Goal: Check status

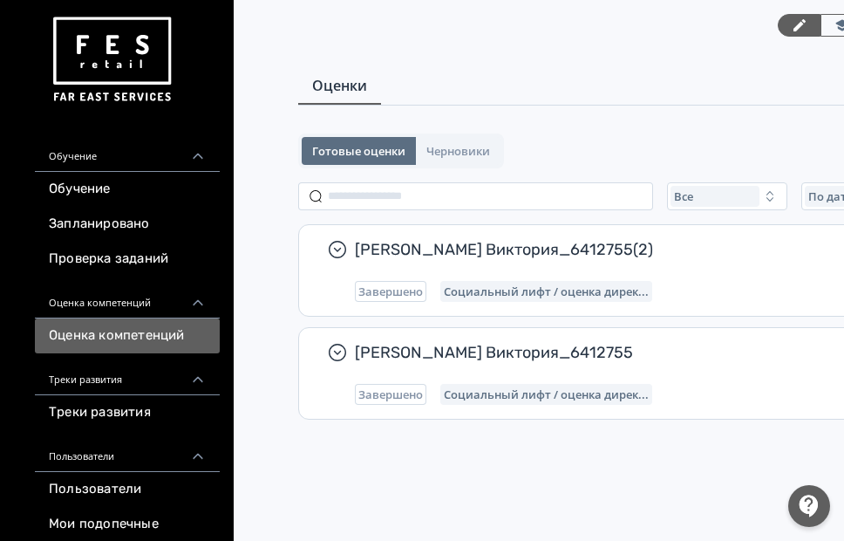
click at [137, 404] on link "Треки развития" at bounding box center [127, 412] width 185 height 35
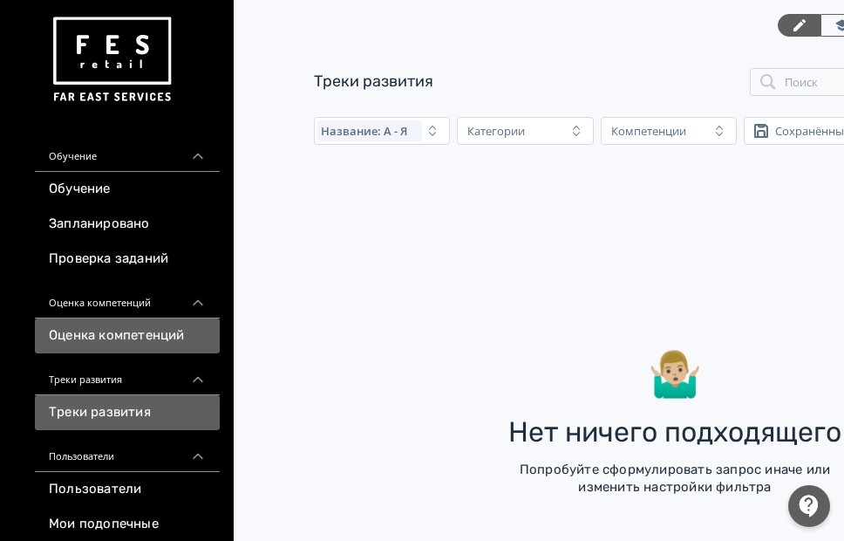
click at [151, 348] on link "Оценка компетенций" at bounding box center [127, 335] width 185 height 35
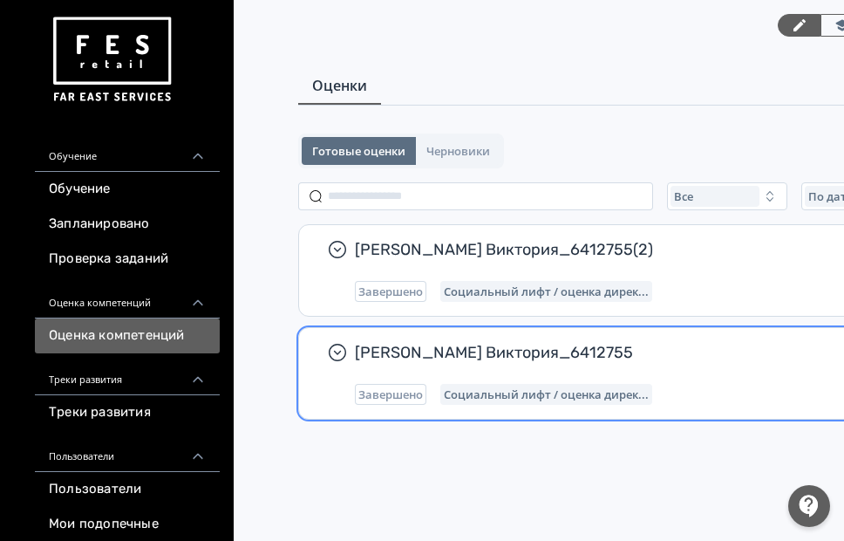
click at [580, 366] on div "[PERSON_NAME] Виктория_6412755 Завершено Социальный лифт / оценка дирек..." at bounding box center [675, 373] width 640 height 63
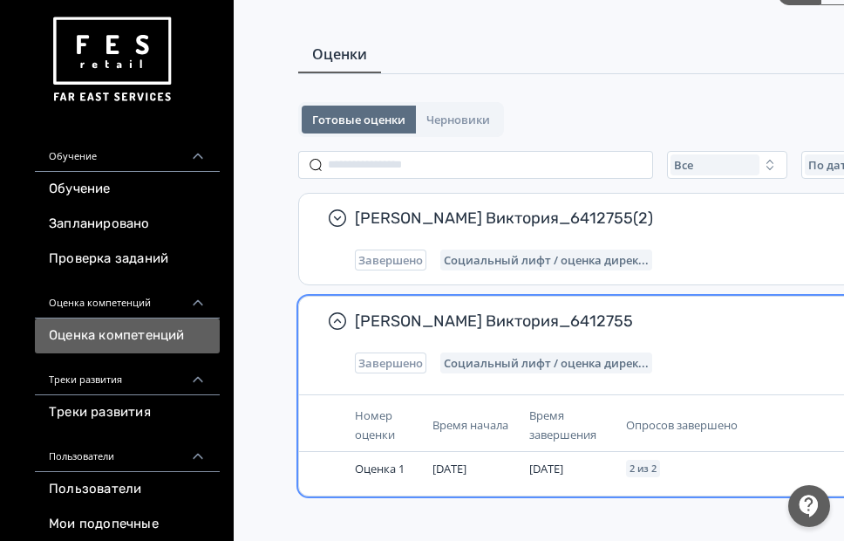
scroll to position [48, 0]
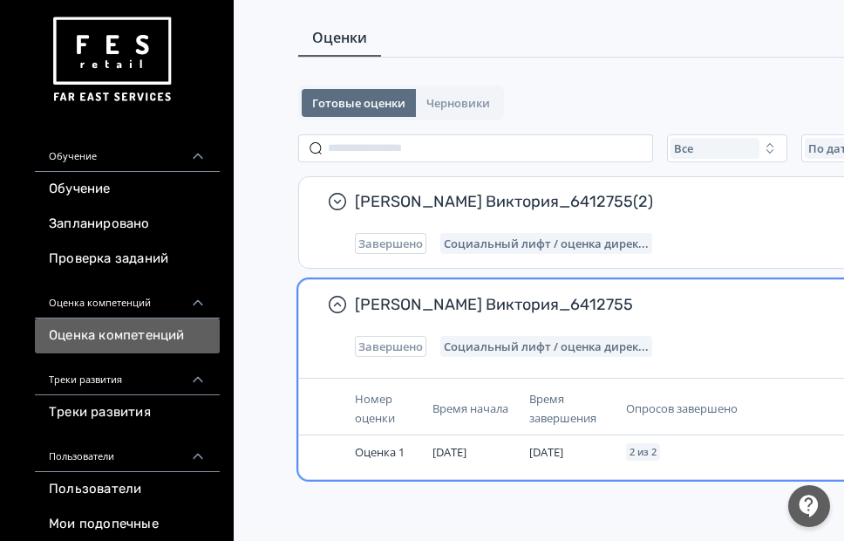
click at [661, 402] on span "Опросов завершено" at bounding box center [682, 408] width 112 height 16
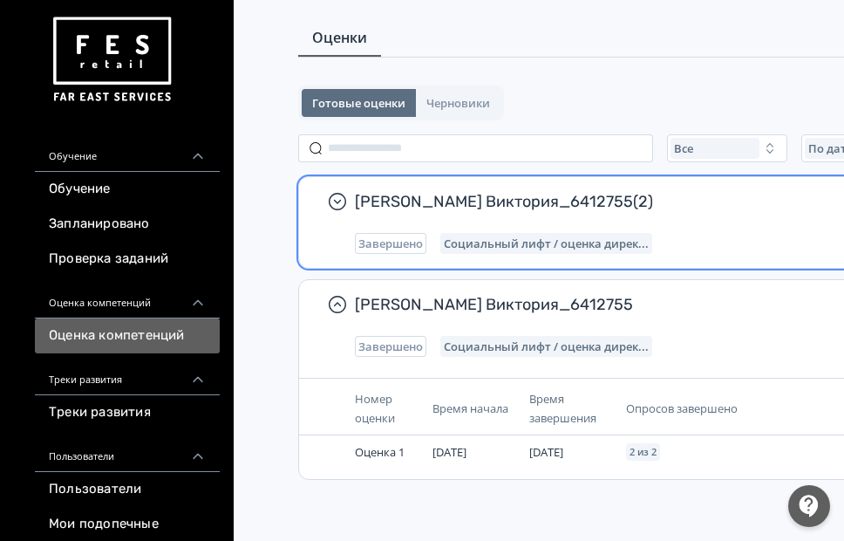
click at [605, 248] on span "Социальный лифт / оценка дирек..." at bounding box center [546, 243] width 205 height 14
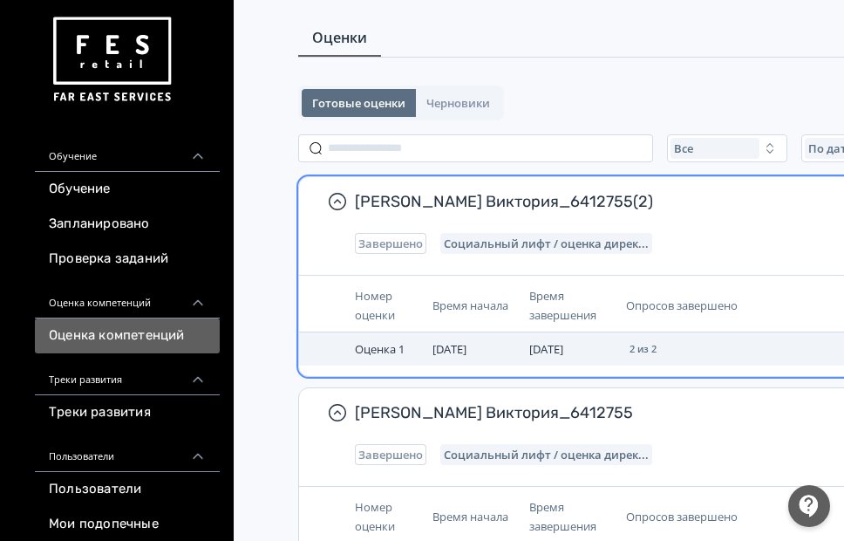
click at [502, 348] on td "[DATE]" at bounding box center [473, 348] width 97 height 33
click at [371, 351] on span "Оценка 1" at bounding box center [380, 349] width 50 height 16
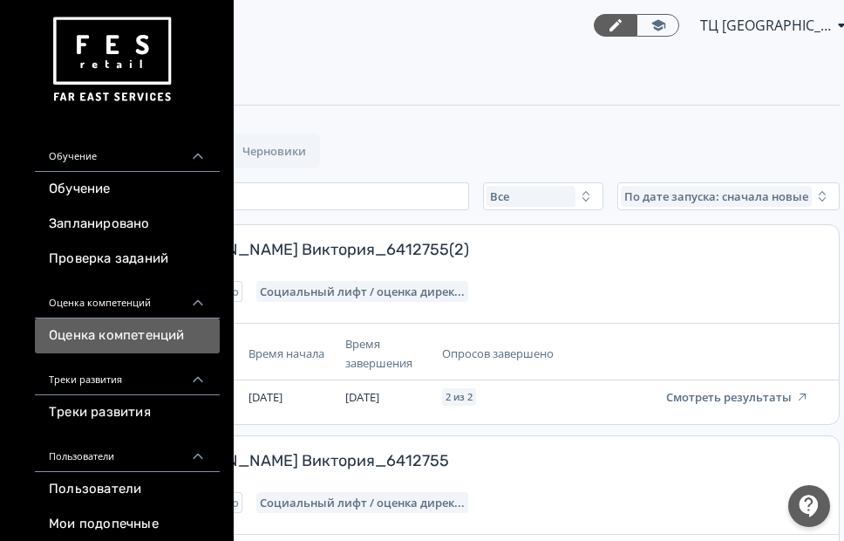
scroll to position [0, 272]
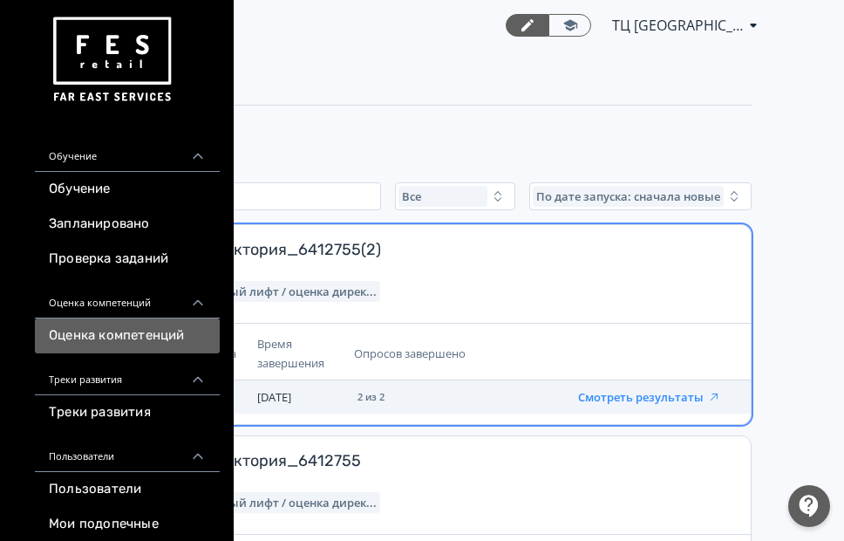
click at [626, 402] on button "Смотреть результаты" at bounding box center [649, 397] width 143 height 14
